Goal: Task Accomplishment & Management: Use online tool/utility

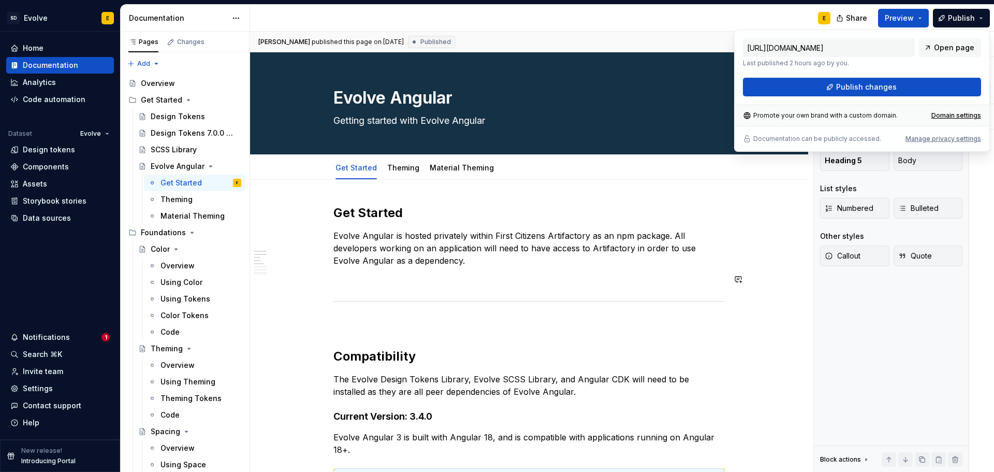
scroll to position [104, 0]
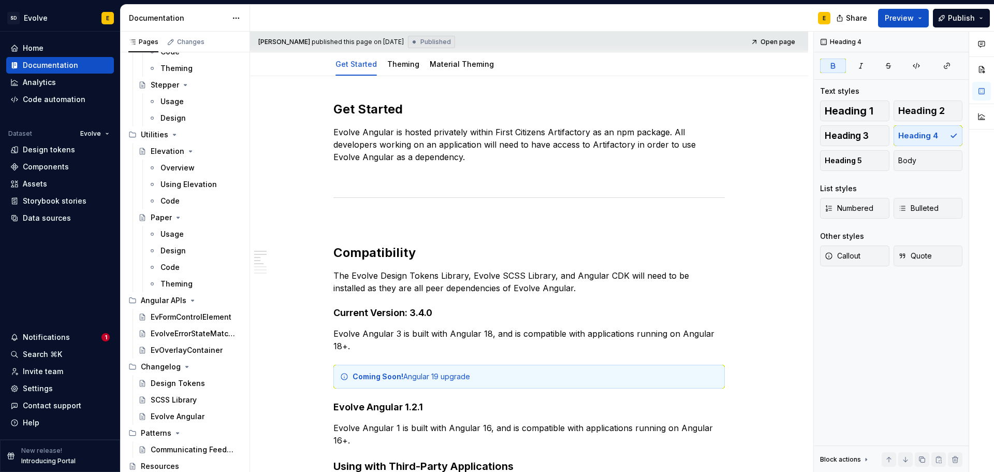
click at [697, 14] on div "E" at bounding box center [544, 18] width 589 height 27
type textarea "*"
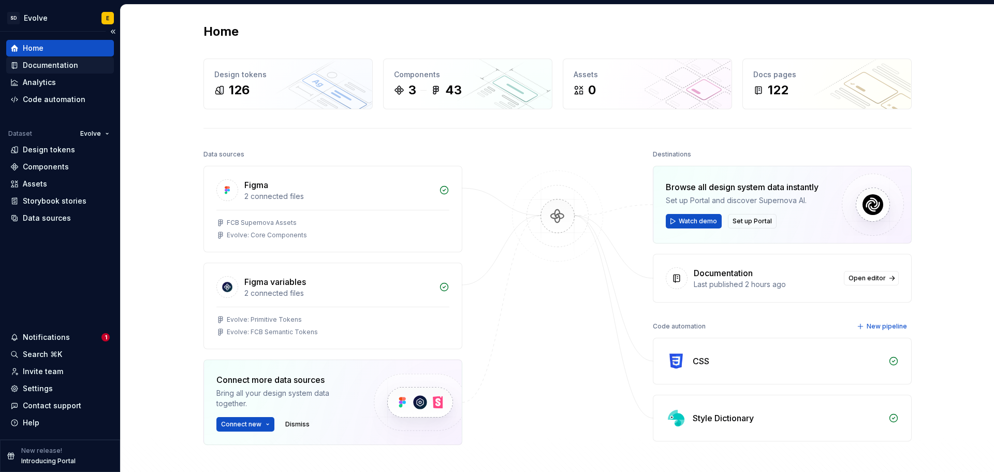
click at [60, 64] on div "Documentation" at bounding box center [50, 65] width 55 height 10
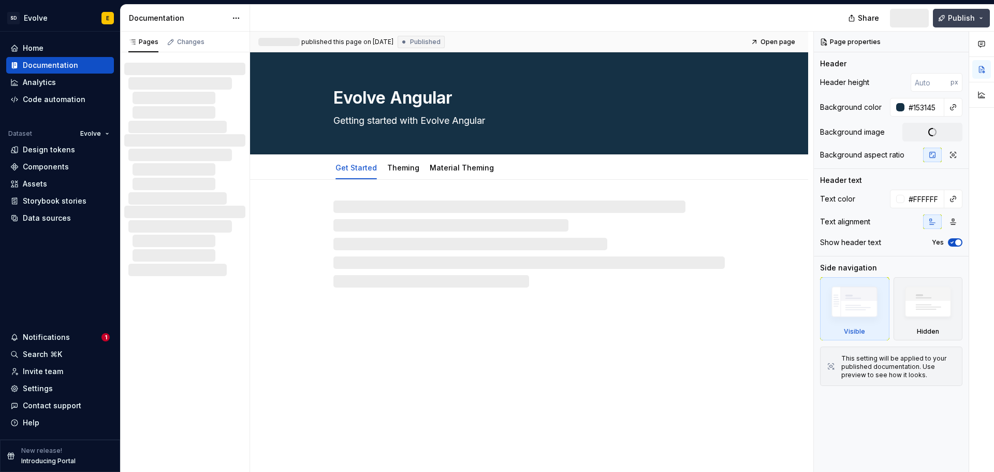
click at [970, 19] on span "Publish" at bounding box center [961, 18] width 27 height 10
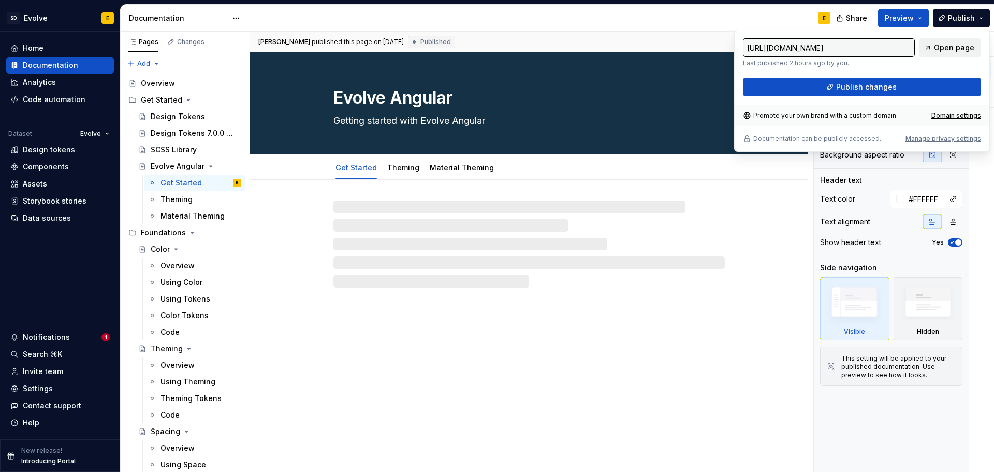
click at [947, 50] on span "Open page" at bounding box center [954, 47] width 40 height 10
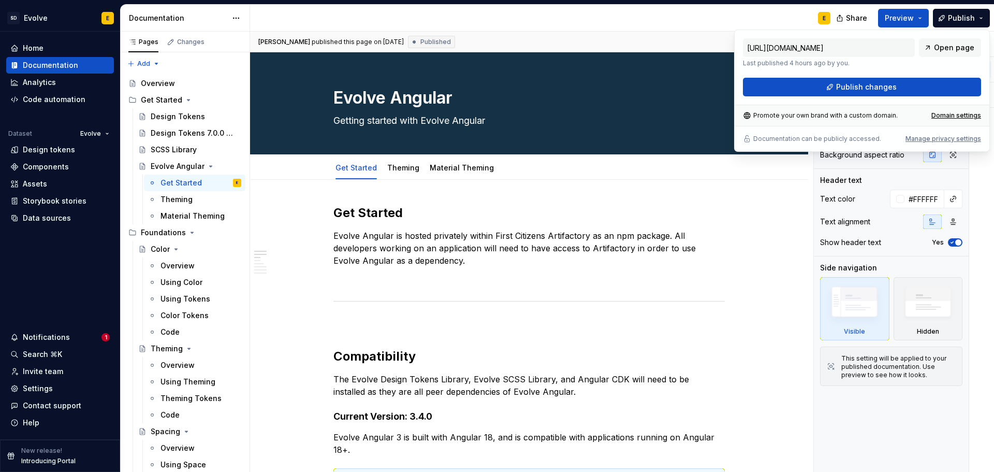
type textarea "*"
